Goal: Task Accomplishment & Management: Complete application form

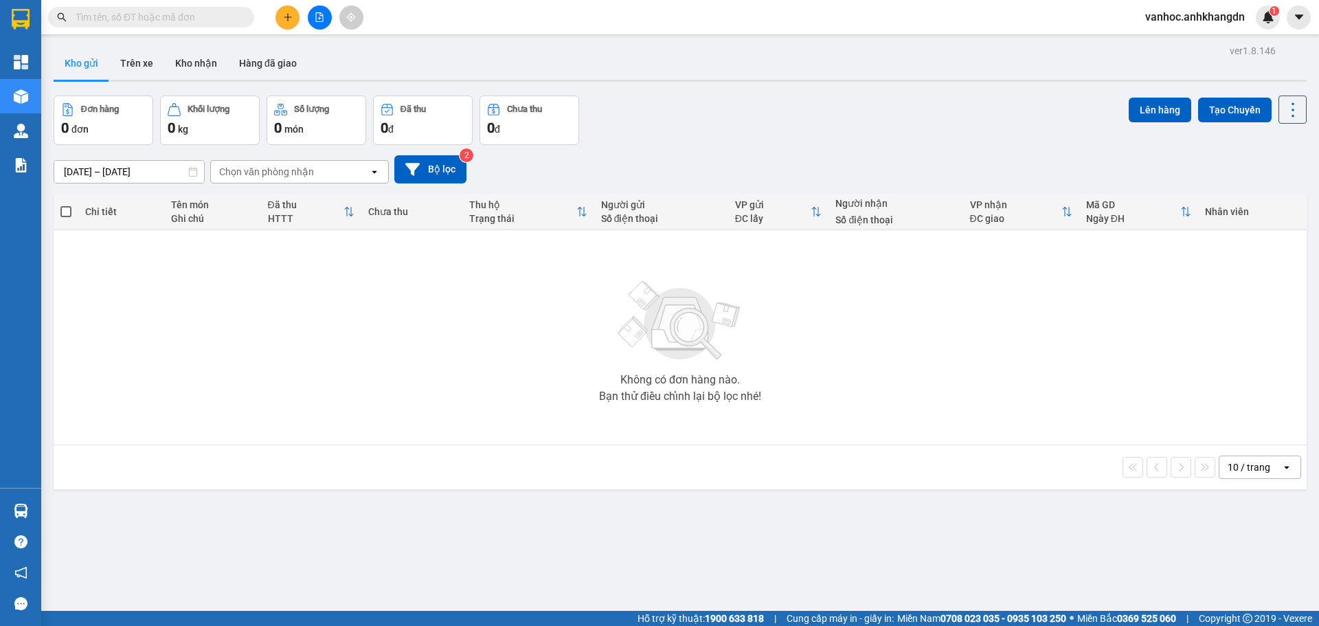
click at [286, 16] on icon "plus" at bounding box center [288, 17] width 10 height 10
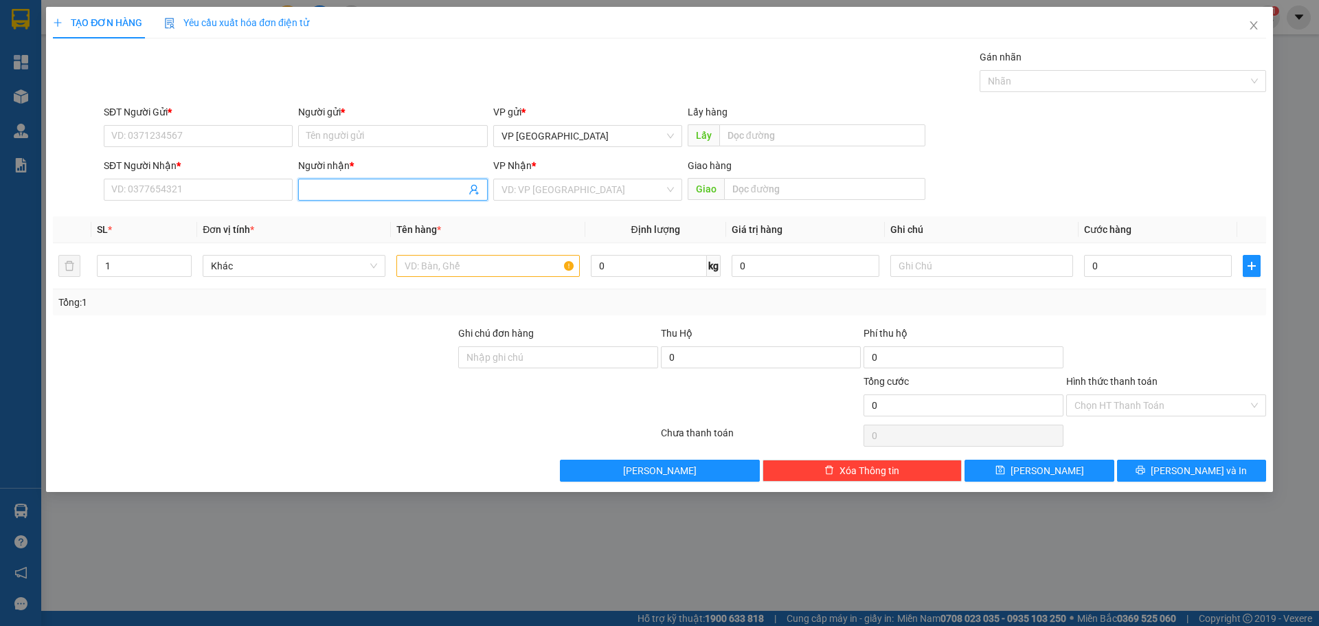
click at [366, 181] on span at bounding box center [392, 190] width 189 height 22
type input "phi cuong"
click at [354, 240] on div "phi cường - 0989747413" at bounding box center [392, 238] width 172 height 15
type input "0989747413"
drag, startPoint x: 360, startPoint y: 187, endPoint x: 264, endPoint y: 176, distance: 96.2
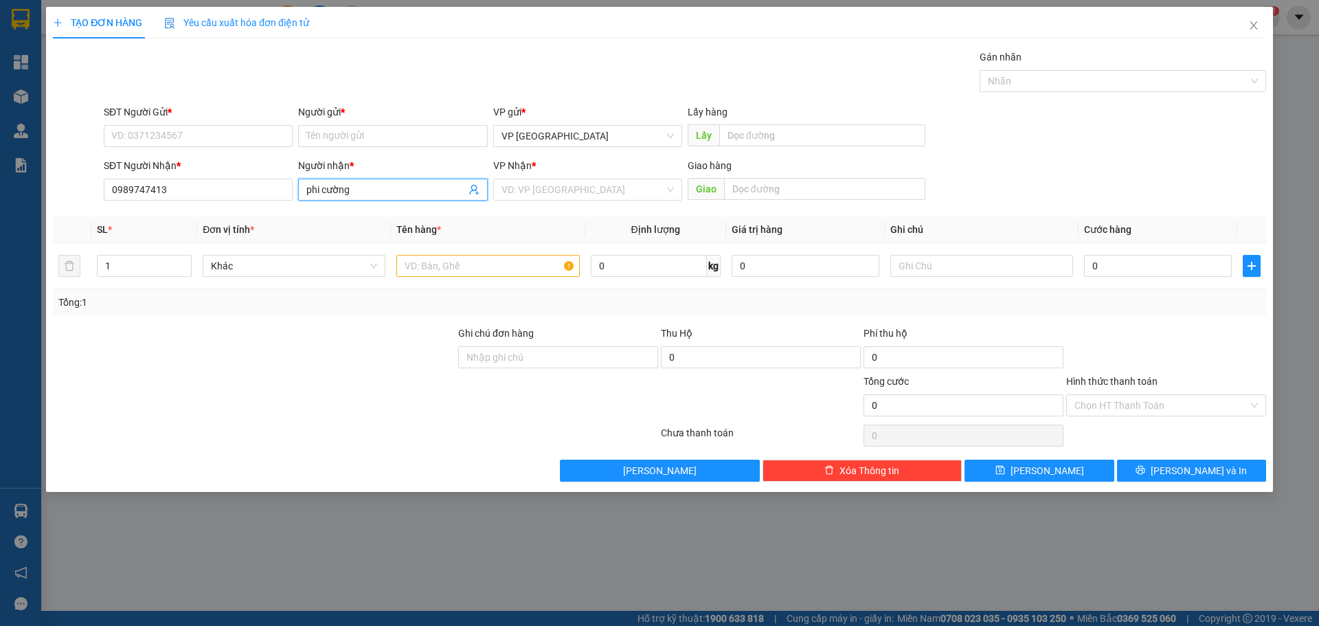
click at [266, 183] on div "SĐT Người Nhận * 0989747413 Người nhận * phi cường phi cường VP Nhận * VD: VP S…" at bounding box center [685, 182] width 1168 height 48
type input "phi cường"
click at [354, 136] on input "Người gửi *" at bounding box center [392, 136] width 189 height 22
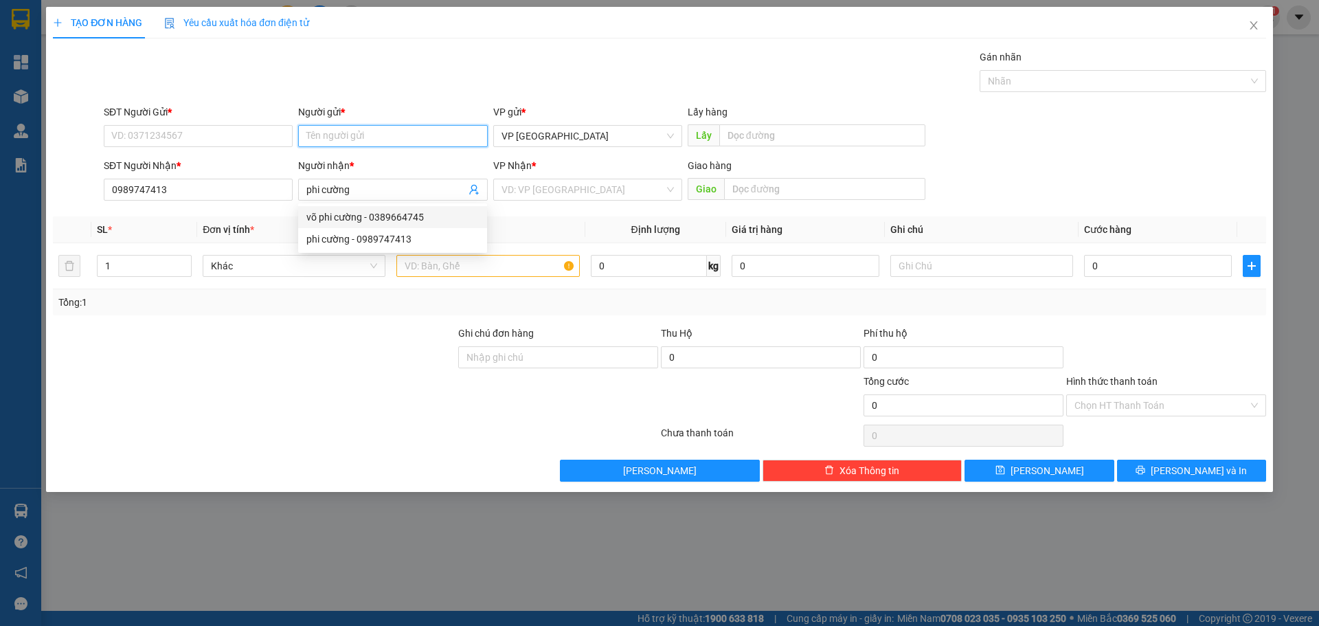
paste input "phi cường"
type input "phi cường"
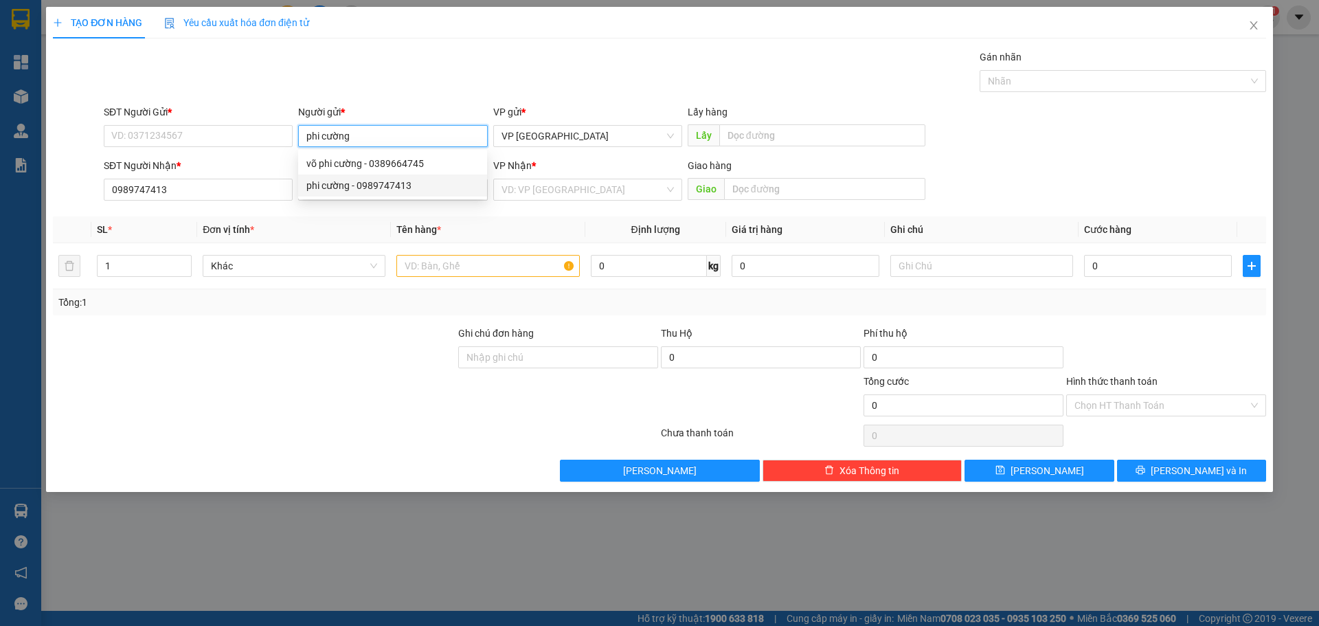
click at [367, 184] on div "phi cường - 0989747413" at bounding box center [392, 185] width 172 height 15
type input "0989747413"
type input "phi cường"
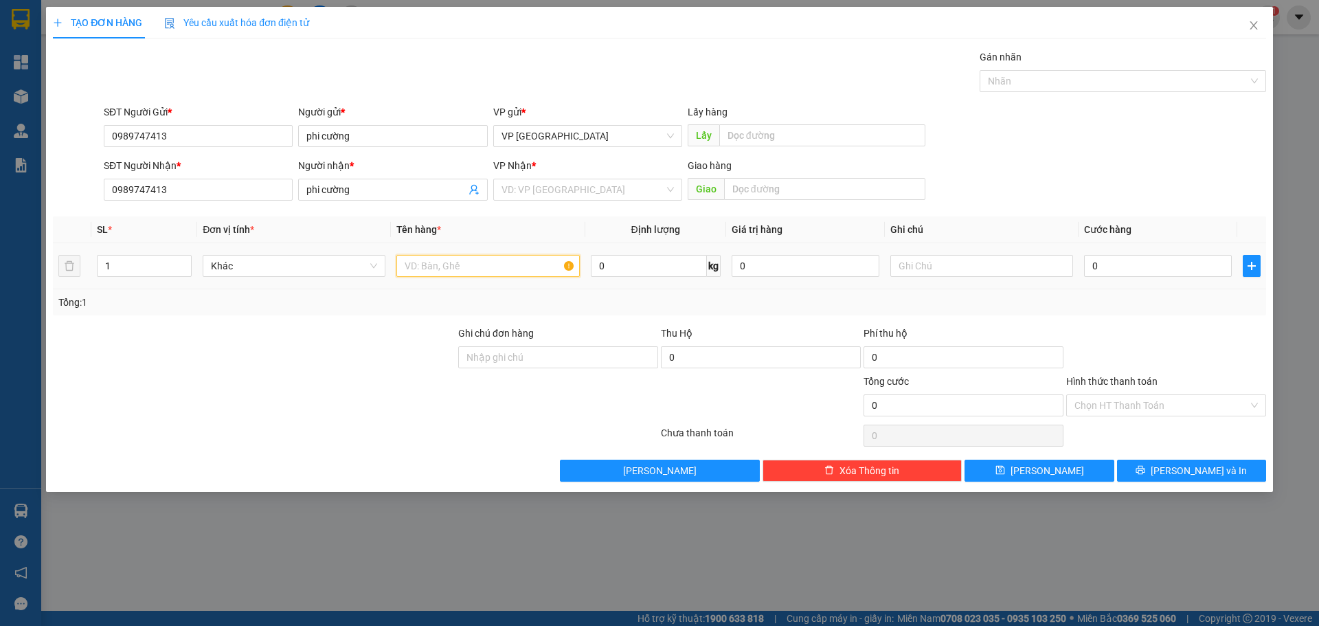
click at [436, 277] on div at bounding box center [487, 265] width 183 height 27
type input "xe ga"
click at [1184, 258] on input "0" at bounding box center [1158, 266] width 148 height 22
type input "3"
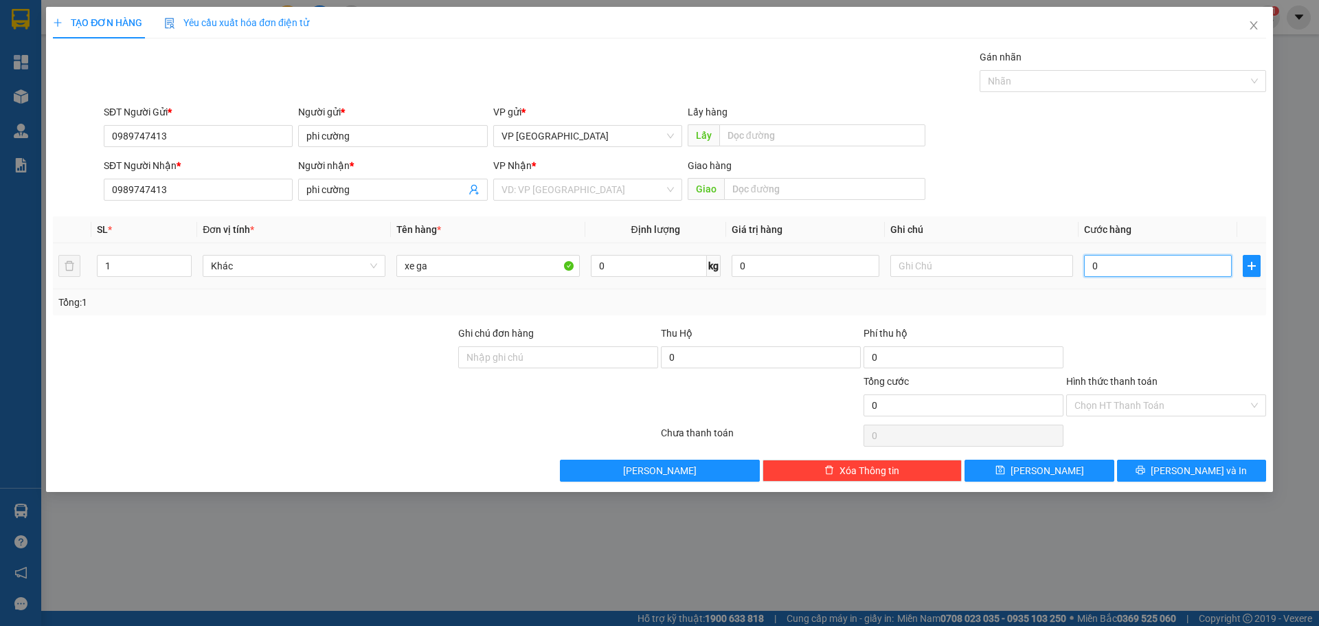
type input "3"
type input "30"
type input "300"
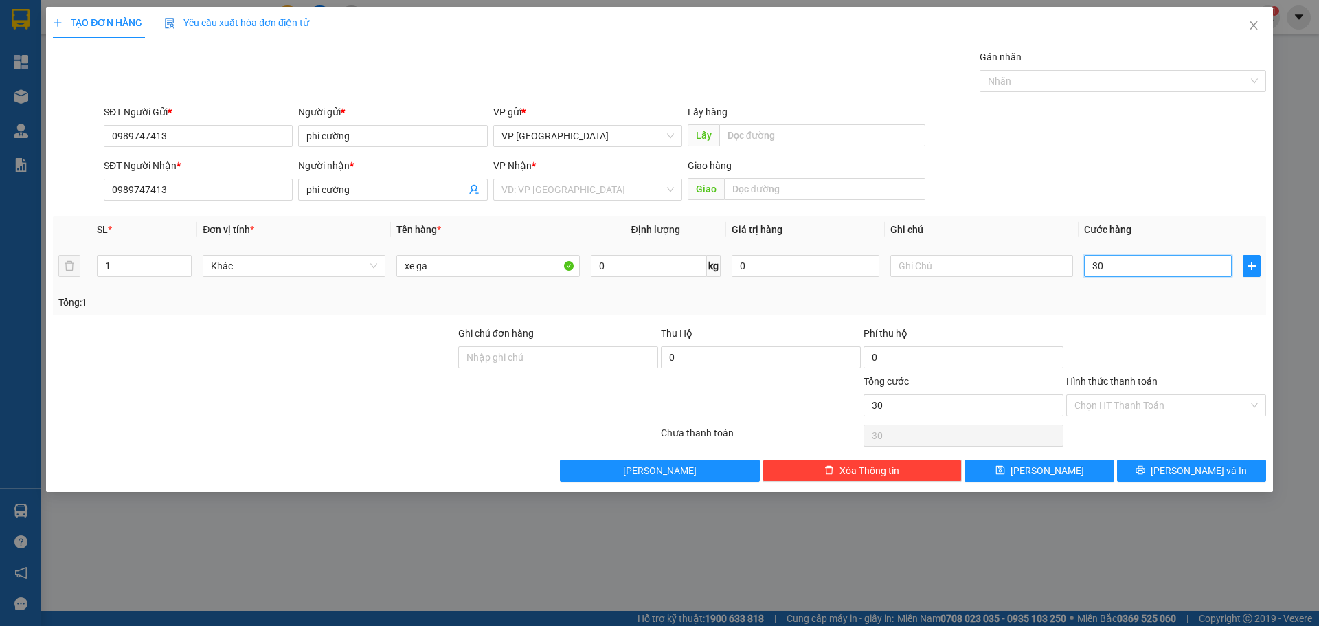
type input "300"
type input "3.000"
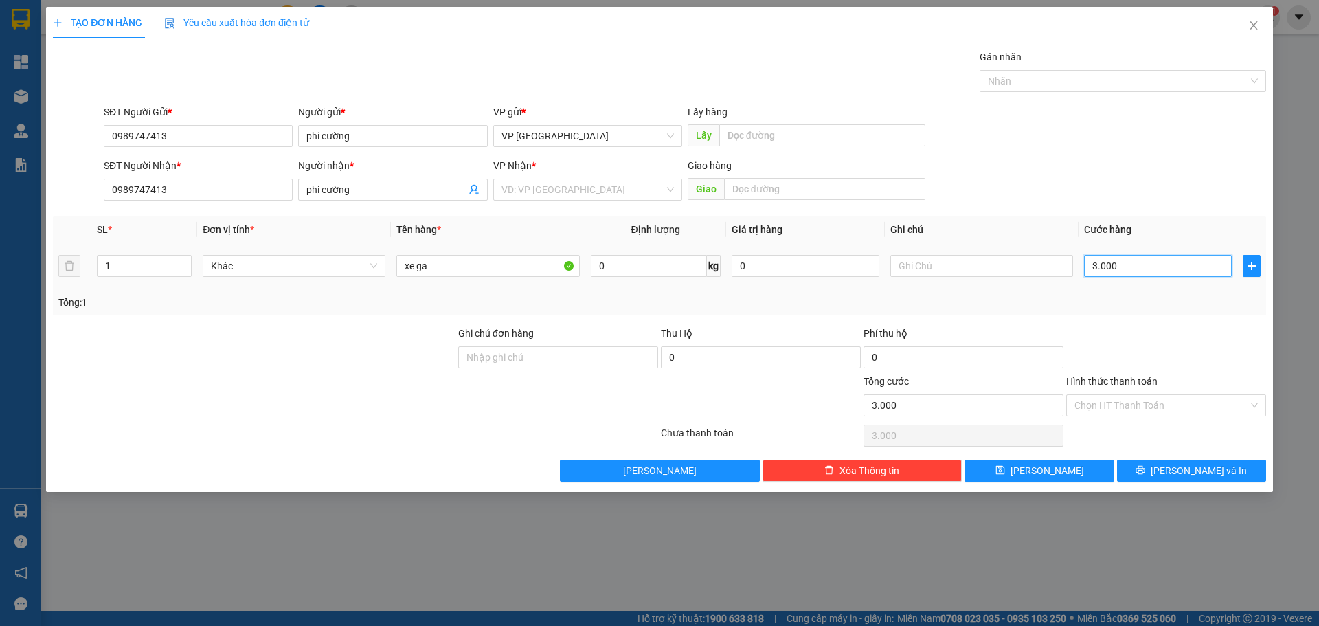
type input "30.000"
type input "300.000"
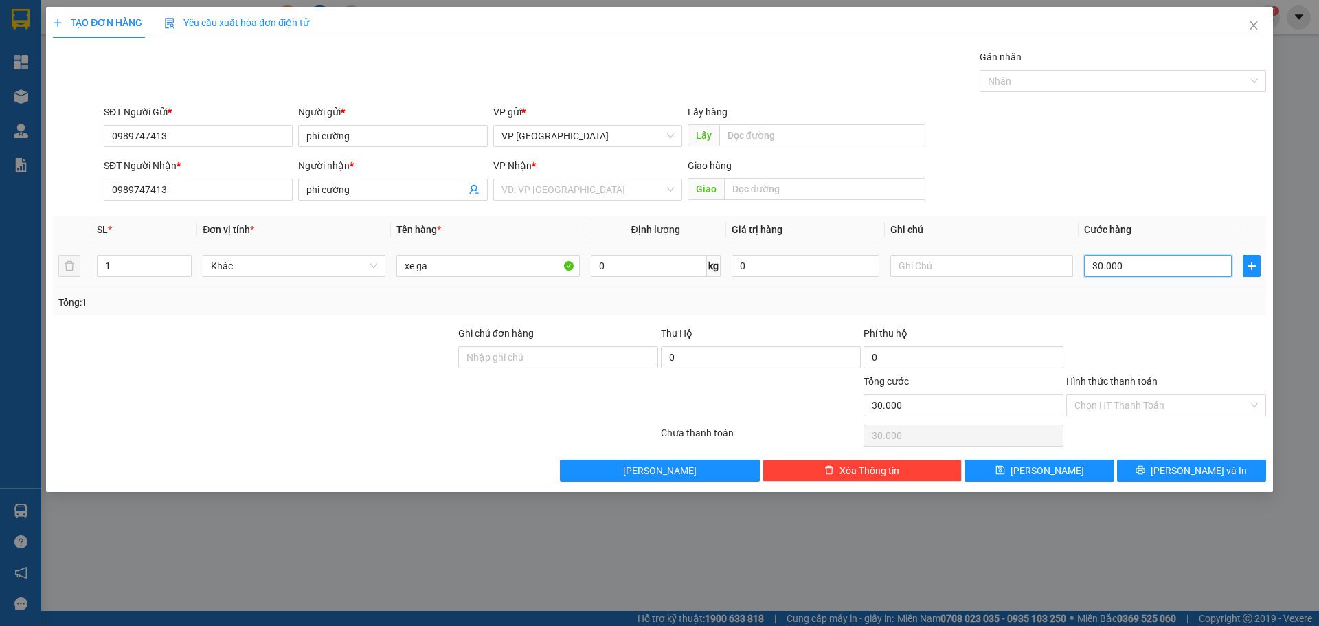
type input "300.000"
click at [633, 183] on input "search" at bounding box center [582, 189] width 163 height 21
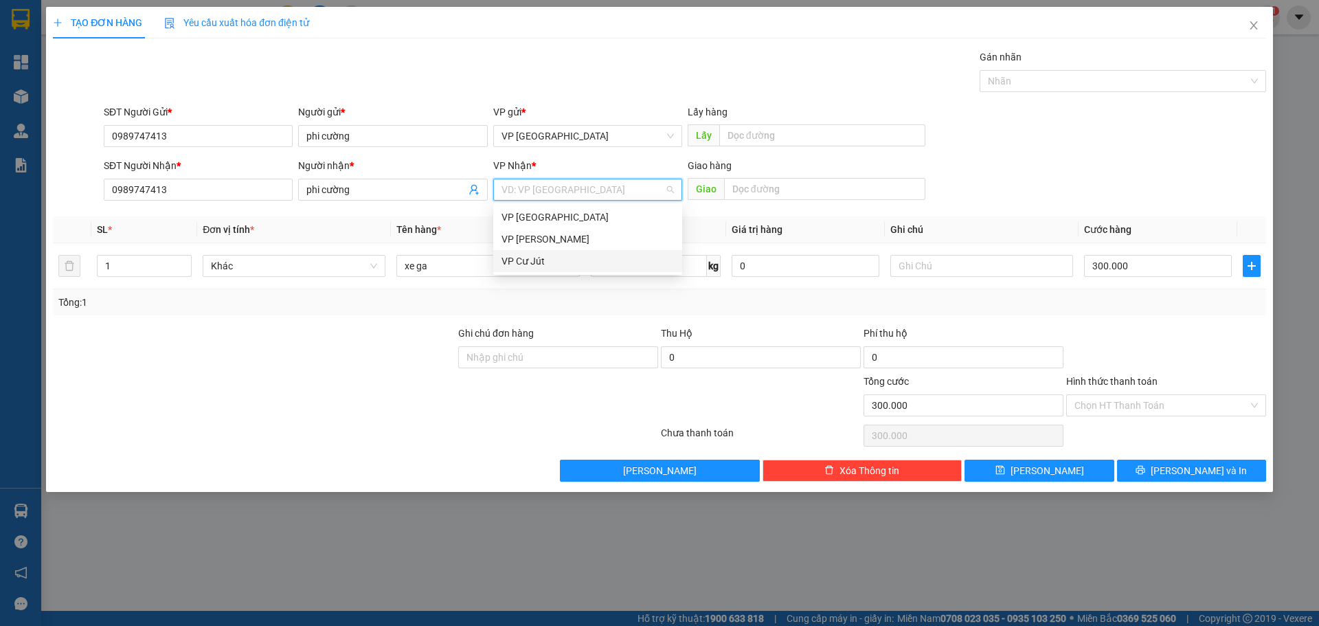
click at [521, 271] on div "VP Cư Jút" at bounding box center [587, 261] width 189 height 22
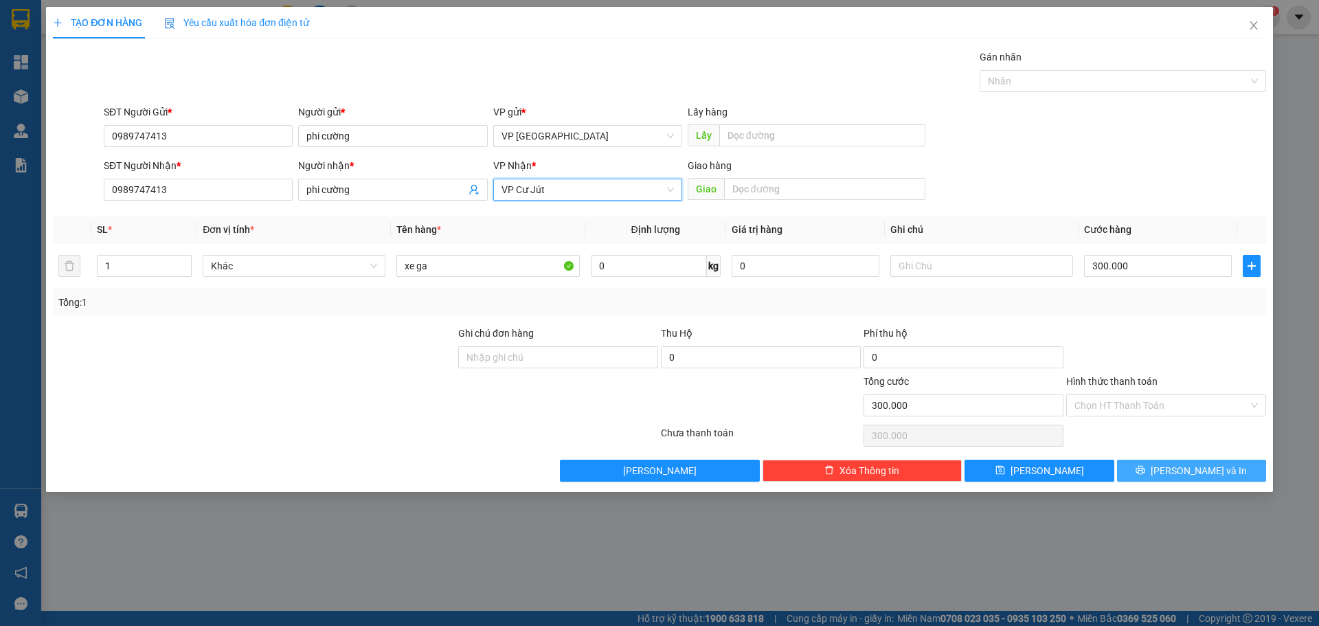
click at [1175, 474] on button "[PERSON_NAME] và In" at bounding box center [1191, 470] width 149 height 22
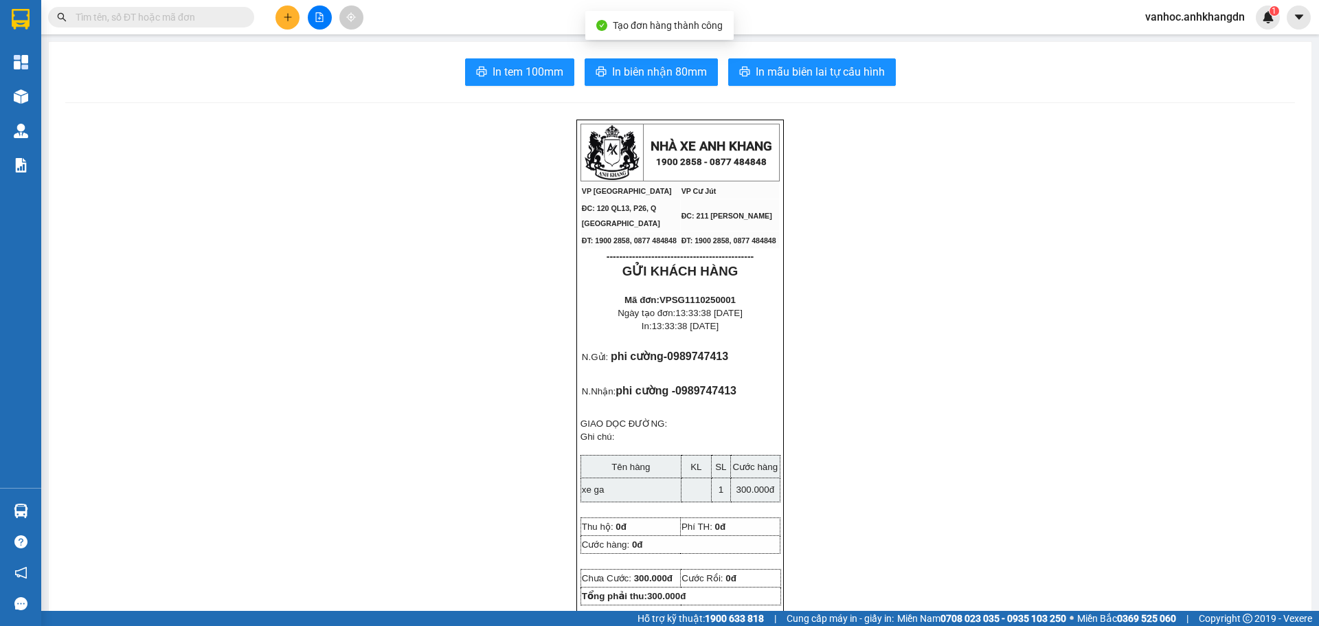
click at [642, 76] on span "In biên nhận 80mm" at bounding box center [659, 71] width 95 height 17
click at [659, 74] on span "In biên nhận 80mm" at bounding box center [659, 71] width 95 height 17
